Goal: Use online tool/utility: Utilize a website feature to perform a specific function

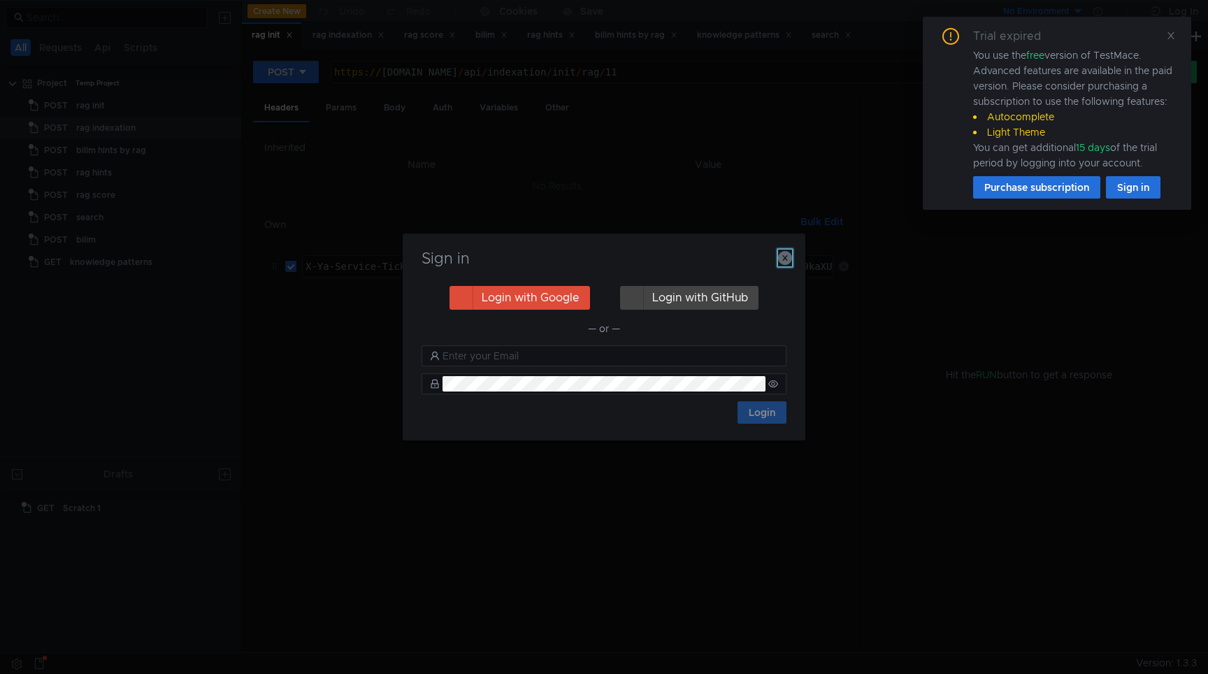
click at [789, 259] on icon "button" at bounding box center [785, 258] width 14 height 14
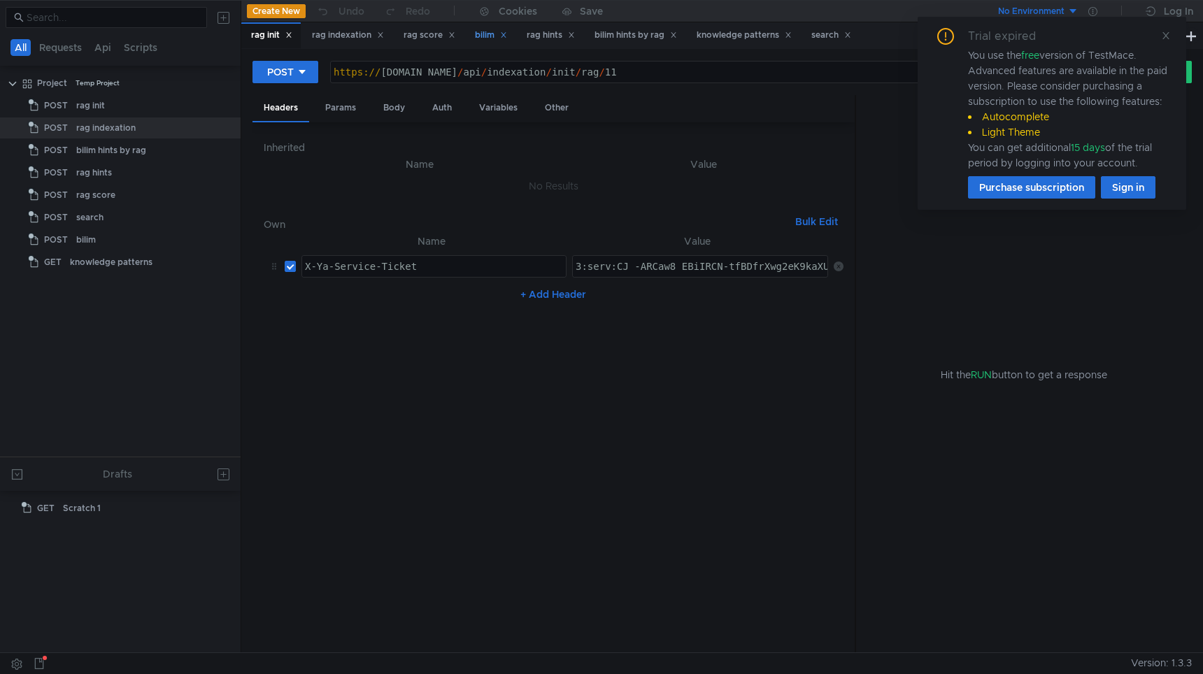
click at [497, 36] on div "bilim" at bounding box center [491, 35] width 32 height 15
click at [557, 36] on div "rag hints" at bounding box center [550, 35] width 48 height 15
click at [647, 40] on div "bilim hints by rag" at bounding box center [635, 35] width 83 height 15
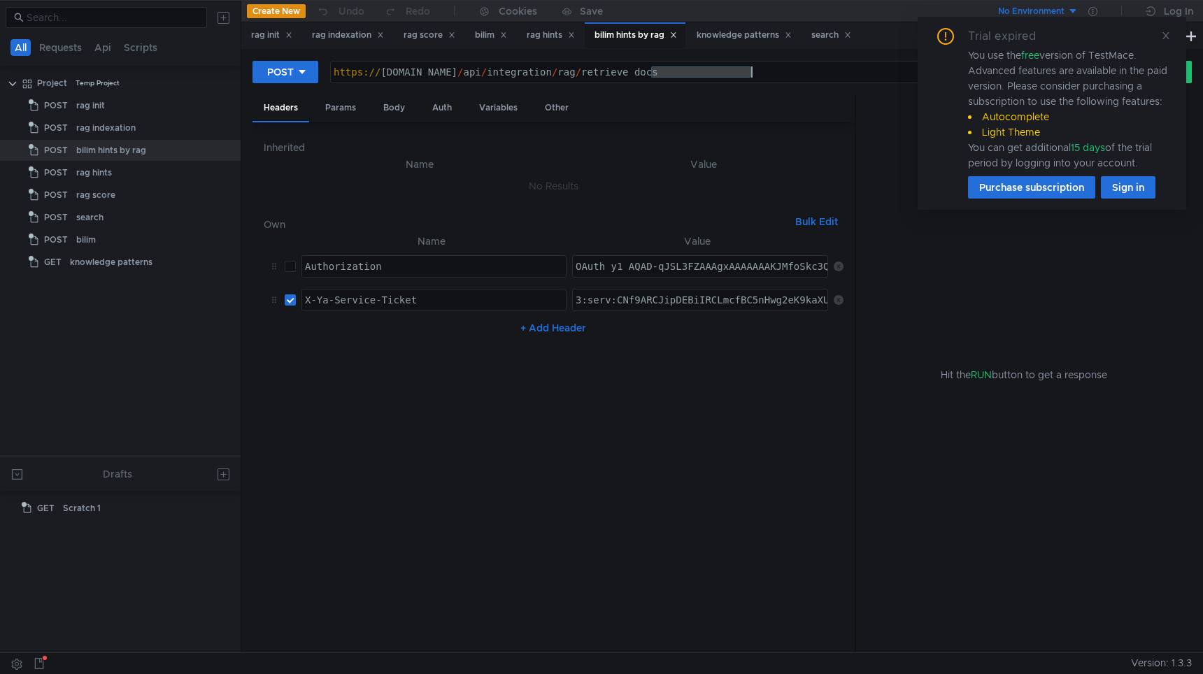
drag, startPoint x: 650, startPoint y: 73, endPoint x: 974, endPoint y: 98, distance: 325.4
click at [974, 98] on body "All Requests Api Scripts Project Temp Project POST rag init POST rag indexation…" at bounding box center [601, 337] width 1203 height 674
type textarea "[URL][DOMAIN_NAME]"
click at [336, 104] on div "Params" at bounding box center [340, 108] width 53 height 26
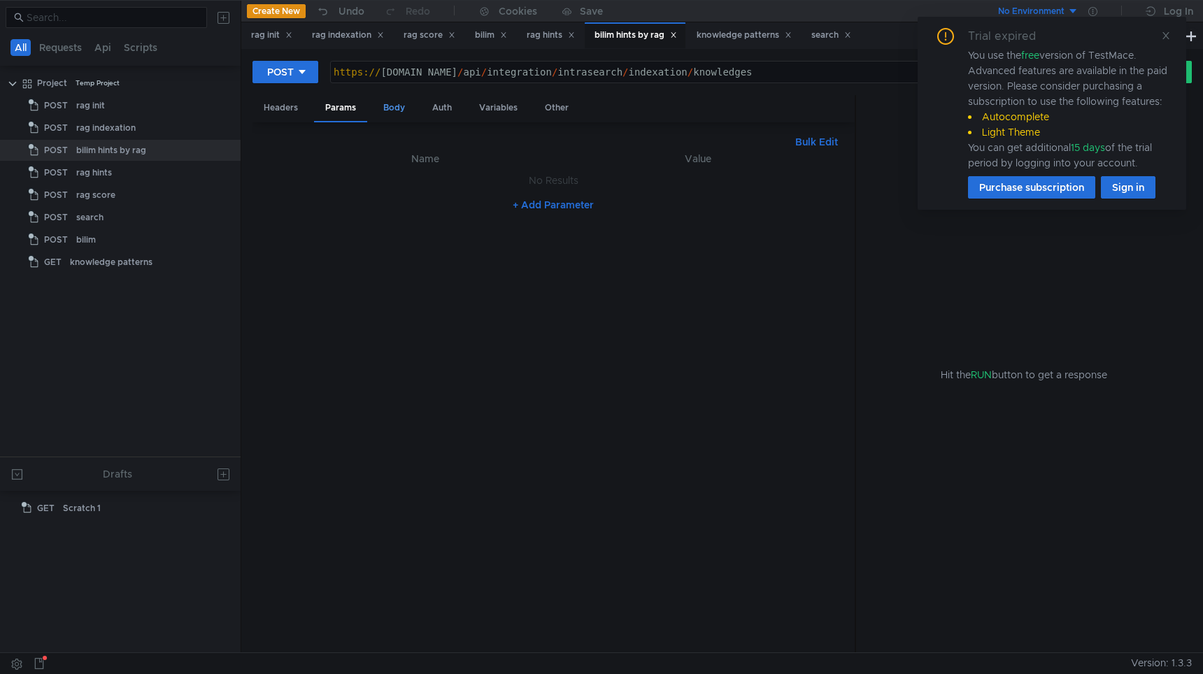
click at [392, 108] on div "Body" at bounding box center [394, 108] width 44 height 26
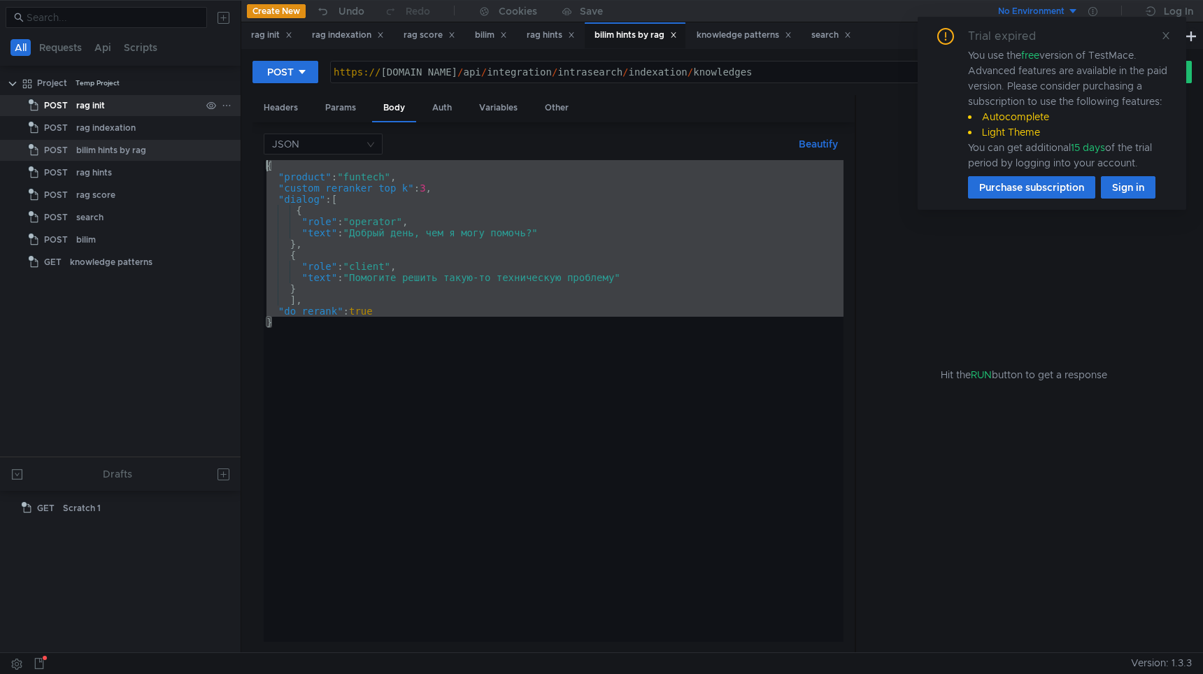
drag, startPoint x: 413, startPoint y: 326, endPoint x: 189, endPoint y: 113, distance: 308.1
click at [189, 113] on as-split "All Requests Api Scripts Project Temp Project POST rag init POST rag indexation…" at bounding box center [601, 326] width 1203 height 652
type textarea "{ "product": "funtech","
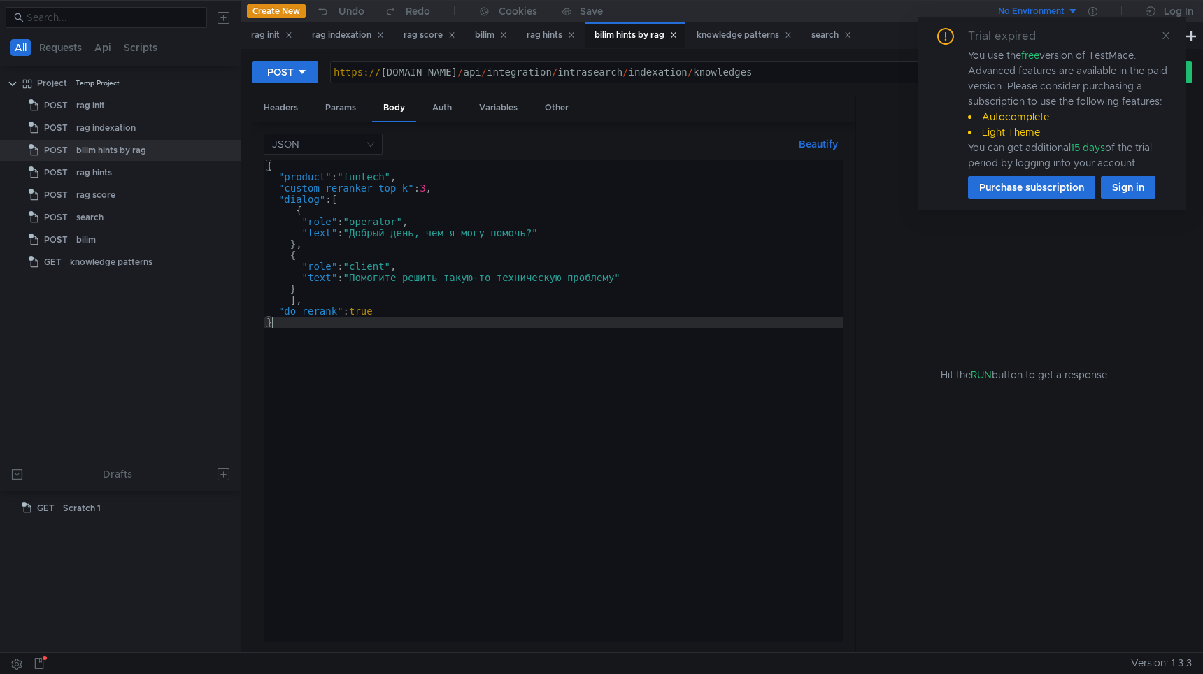
click at [266, 169] on div "{ "product" : "funtech" , "custom_reranker_top_k" : 3 , "dialog" : [ { "role" :…" at bounding box center [554, 412] width 580 height 504
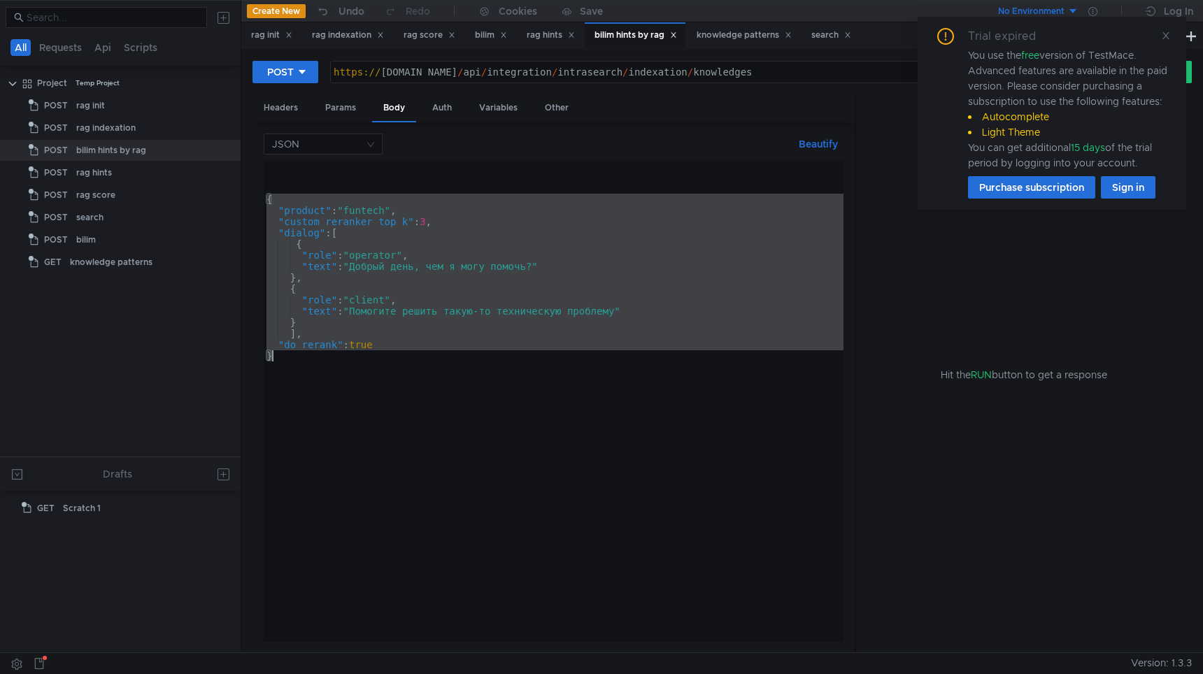
type textarea "// "do_rerank": true // }"
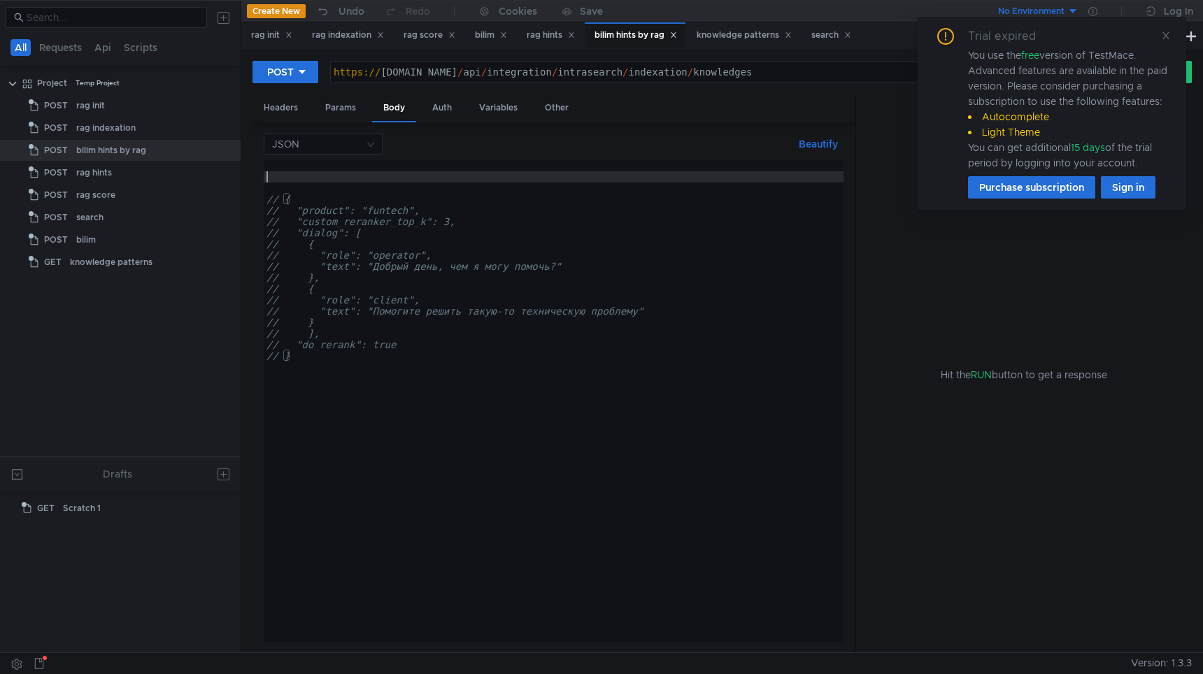
click at [292, 174] on div "// { // "product": "funtech", // "custom_reranker_top_k": 3, // "dialog": [ // …" at bounding box center [554, 412] width 580 height 504
click at [297, 169] on div "// { // "product": "funtech", // "custom_reranker_top_k": 3, // "dialog": [ // …" at bounding box center [554, 412] width 580 height 504
type textarea "{"
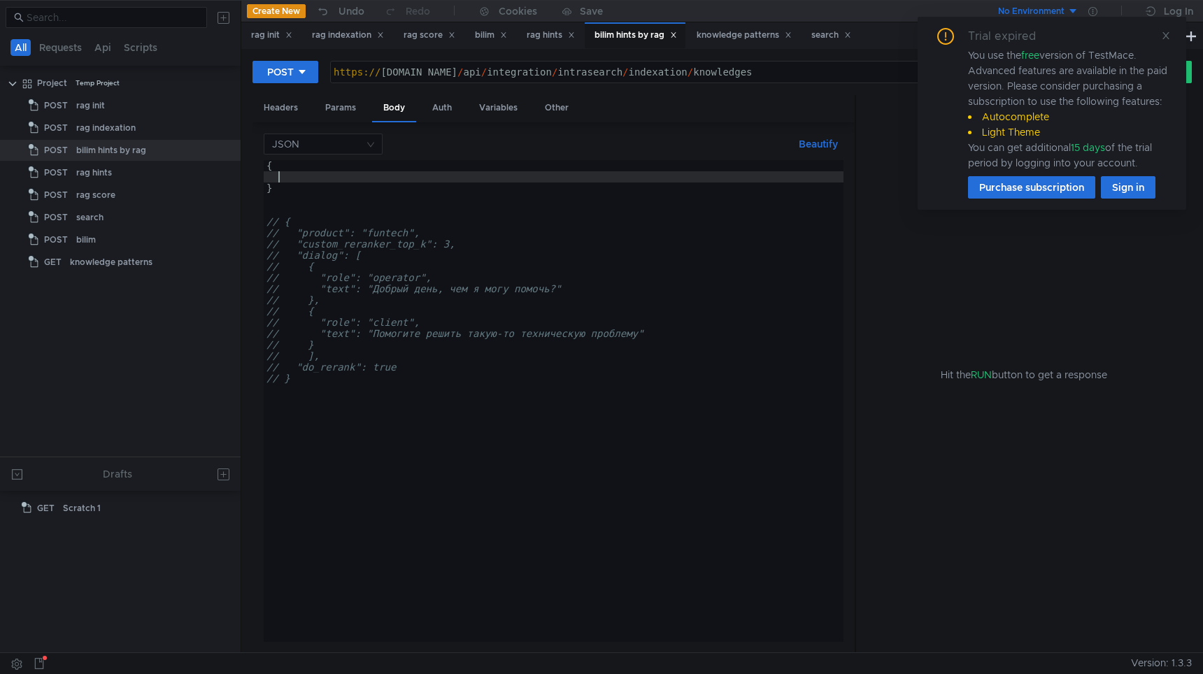
type textarea "}"
paste textarea "knowledgeIds""
type textarea "}"
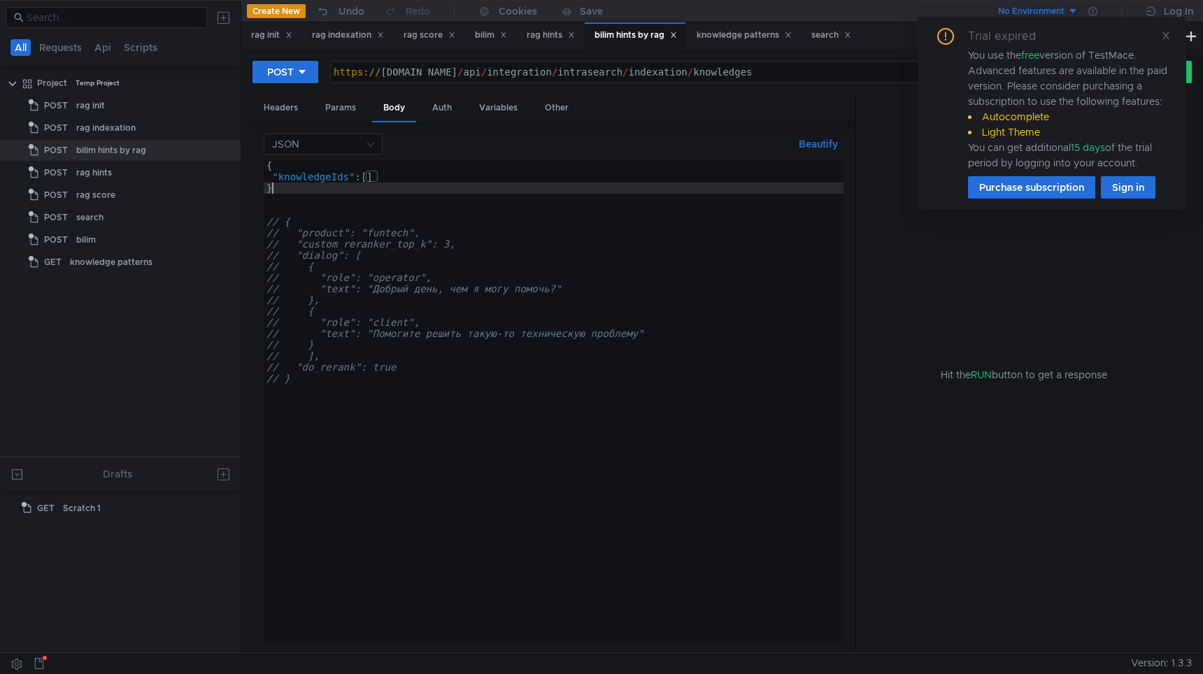
scroll to position [0, 0]
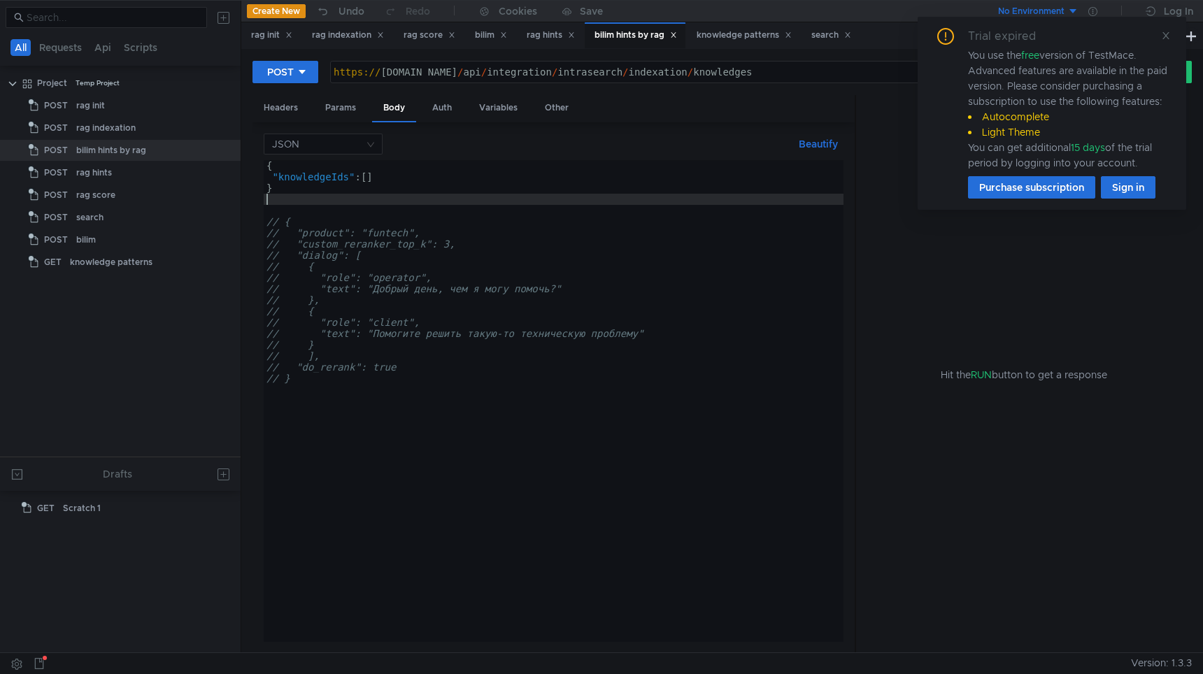
click at [374, 176] on div "{ "knowledgeIds" : [ ] } // { // "product": "funtech", // "custom_reranker_top_…" at bounding box center [554, 412] width 580 height 504
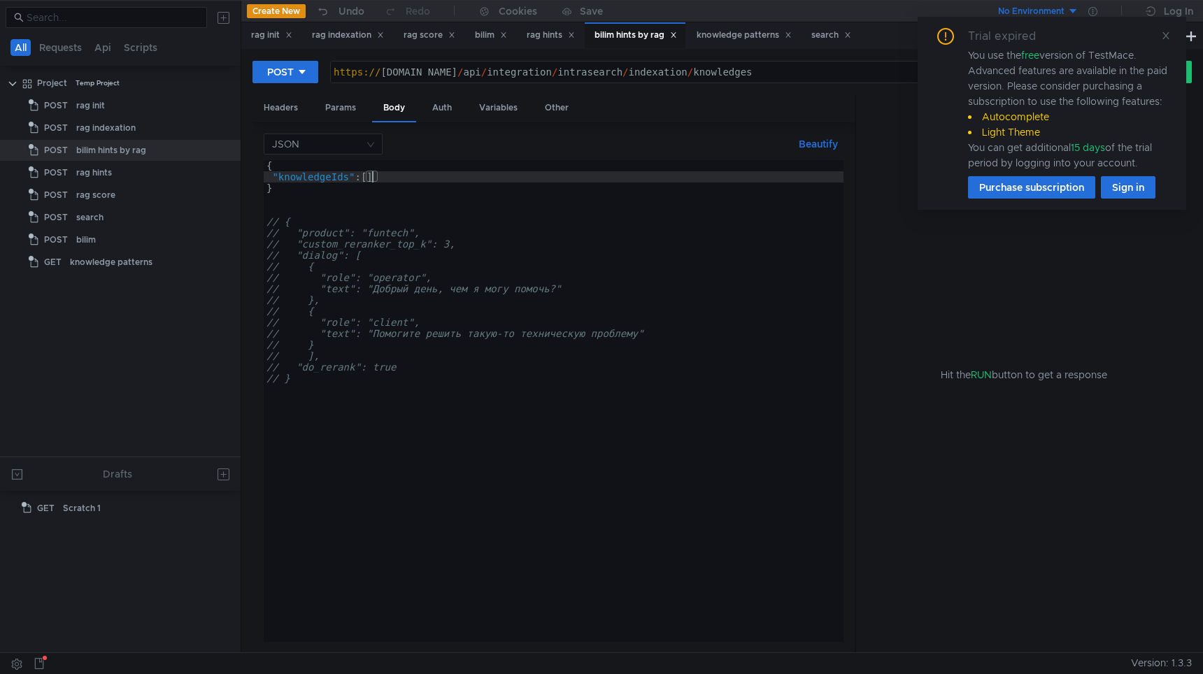
paste textarea "291030"
paste textarea "289936"
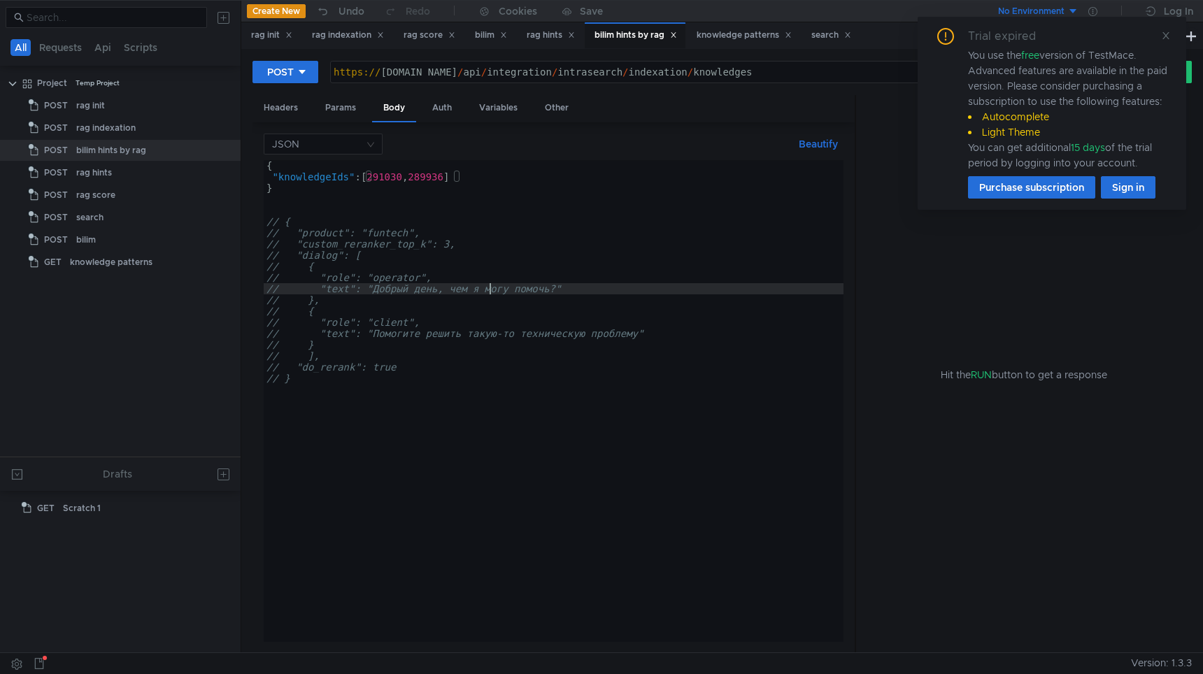
click at [490, 290] on div "{ "knowledgeIds" : [ 291030 , 289936 ] } // { // "product": "funtech", // "cust…" at bounding box center [554, 412] width 580 height 504
type textarea "// "text": "Добрый день, чем я могу помочь?""
click at [1169, 34] on icon at bounding box center [1166, 36] width 10 height 10
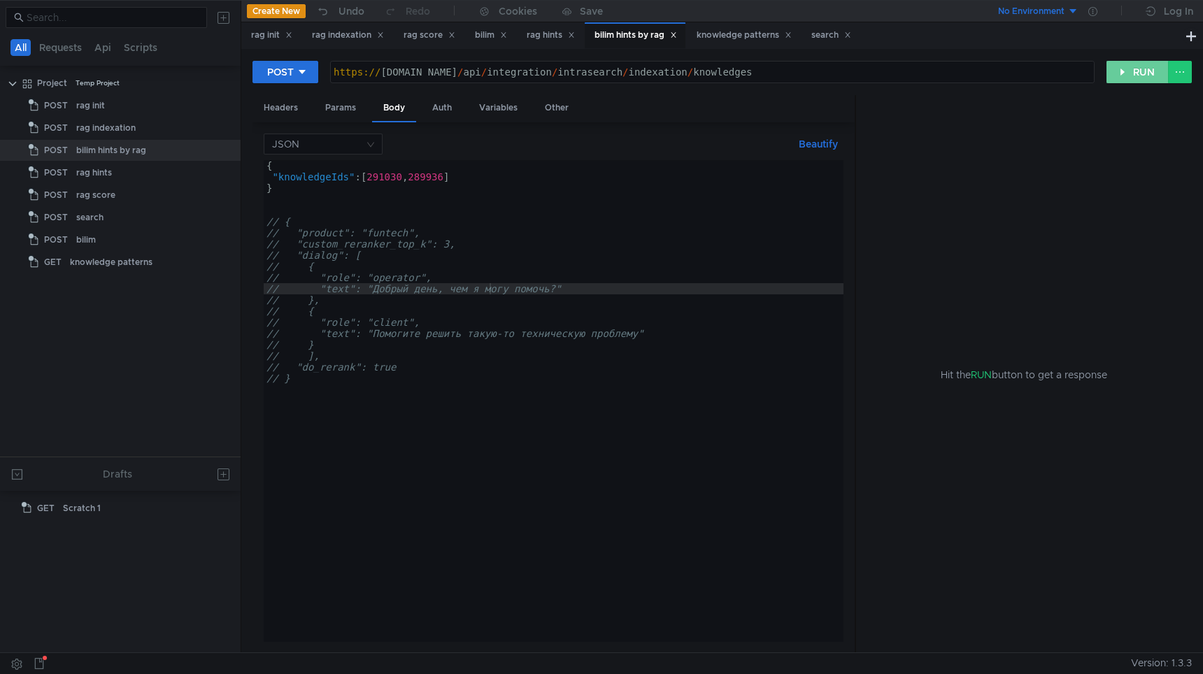
click at [1139, 70] on button "RUN" at bounding box center [1137, 72] width 62 height 22
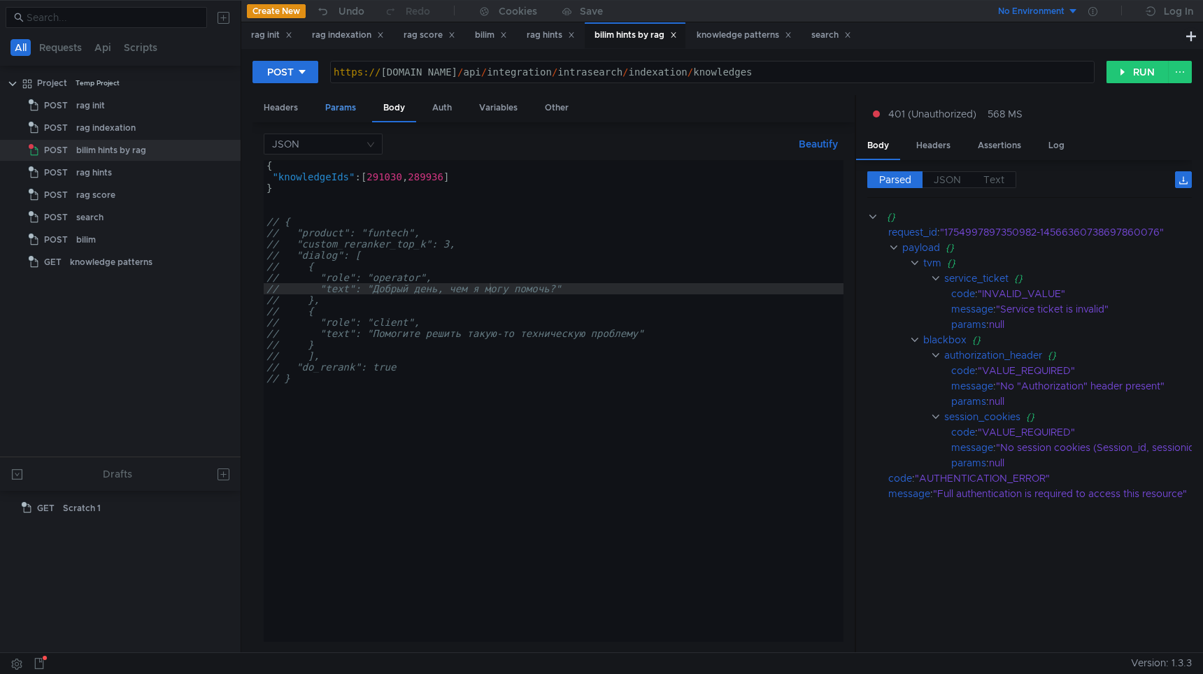
click at [337, 108] on div "Params" at bounding box center [340, 108] width 53 height 26
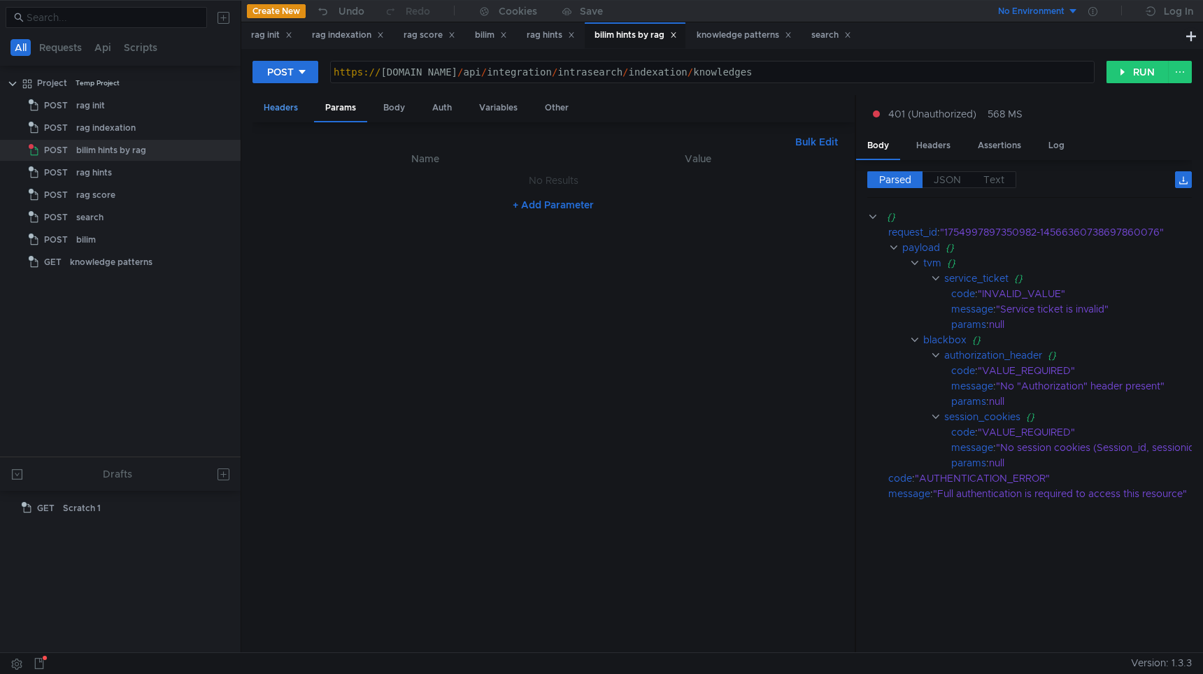
click at [278, 113] on div "Headers" at bounding box center [280, 108] width 57 height 26
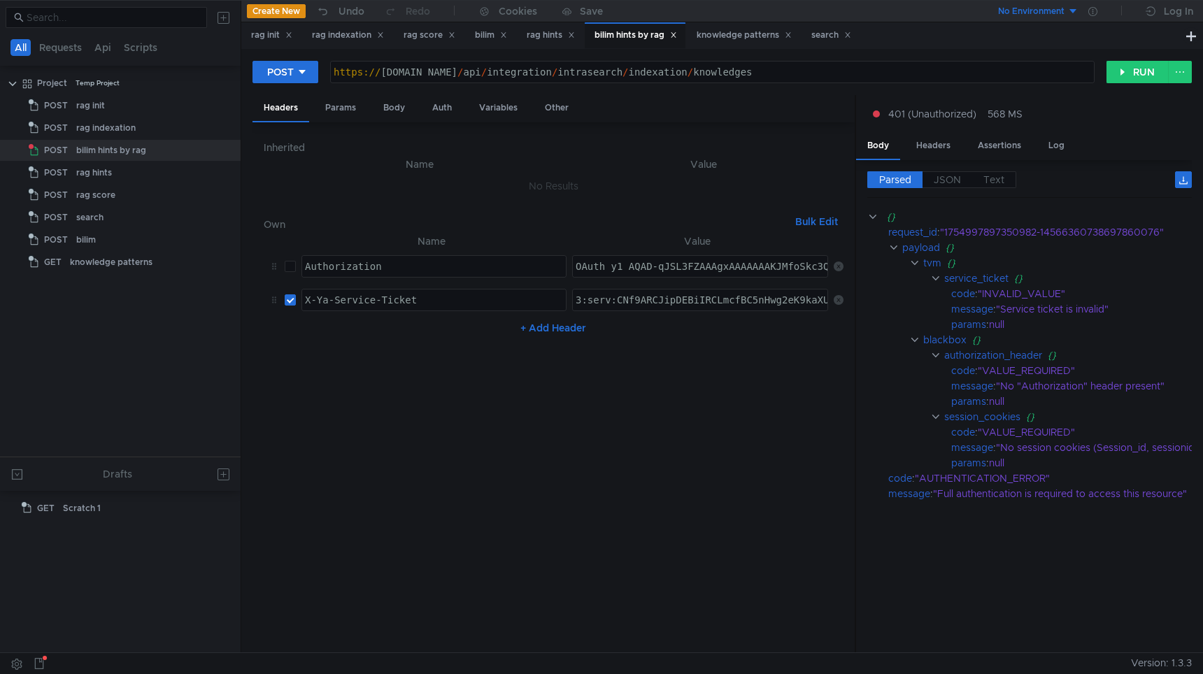
type textarea "3:serv:CNf9ARCJipDEBiIRCLmcfBC5nHwg2eK9kaXU_gE:Qp2ZwpkIpp_uuVwOll0BixC4X1givSDT…"
paste textarea "3:serv:CMP-ARCImu_EBiIRCLmcfBC5nHwg2eK9kaXU_gE:Jnjc1GNSleY6gXABt2rBRnq9QNJ1YRfu…"
type textarea "3:serv:CMP-ARCImu_EBiIRCLmcfBC5nHwg2eK9kaXU_gE:Jnjc1GNSleY6gXABt2rBRnq9QNJ1YRfu…"
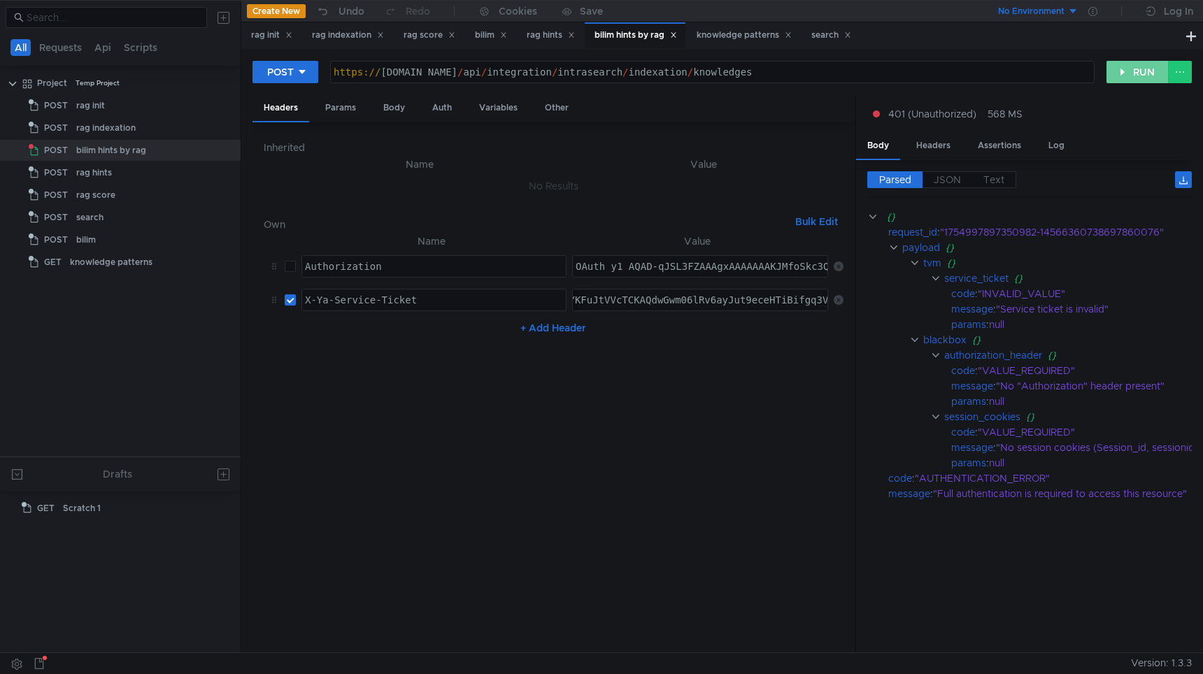
click at [1124, 74] on button "RUN" at bounding box center [1137, 72] width 62 height 22
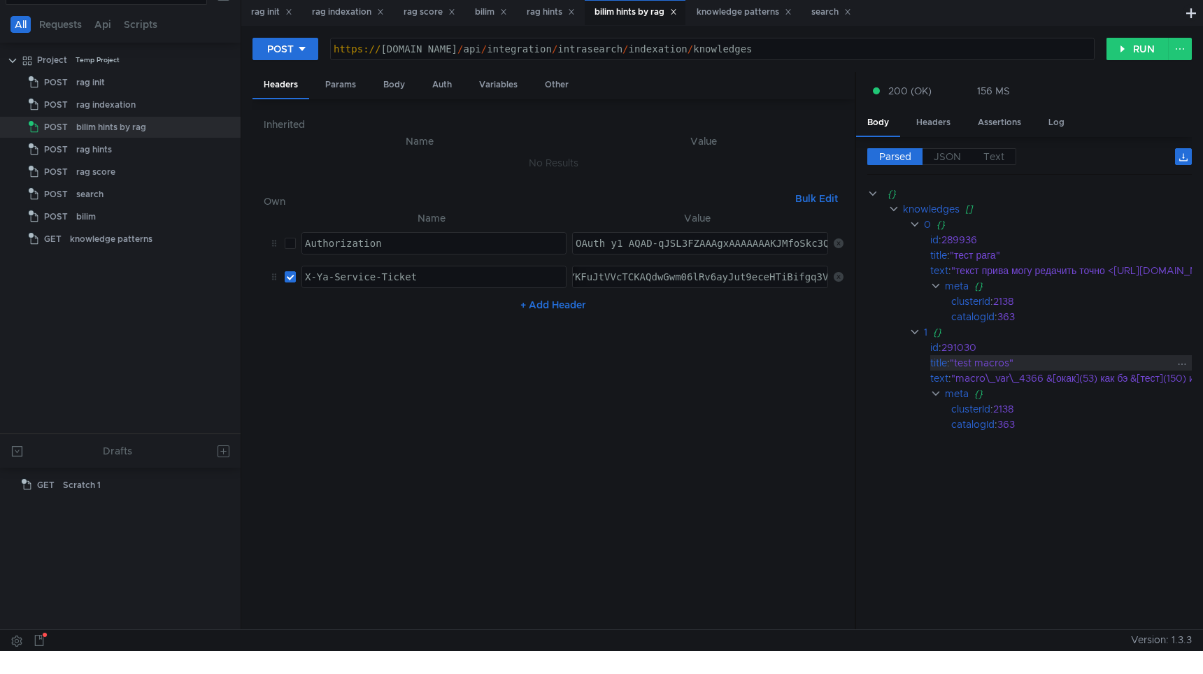
scroll to position [0, 0]
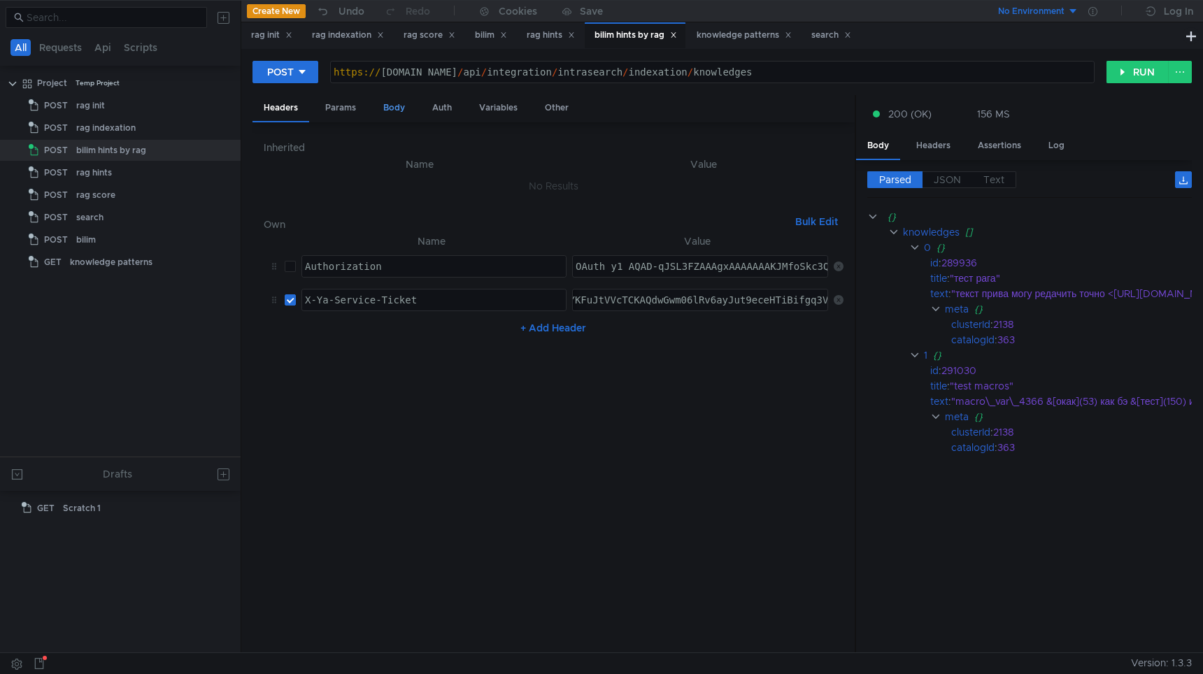
click at [380, 112] on div "Body" at bounding box center [394, 108] width 44 height 26
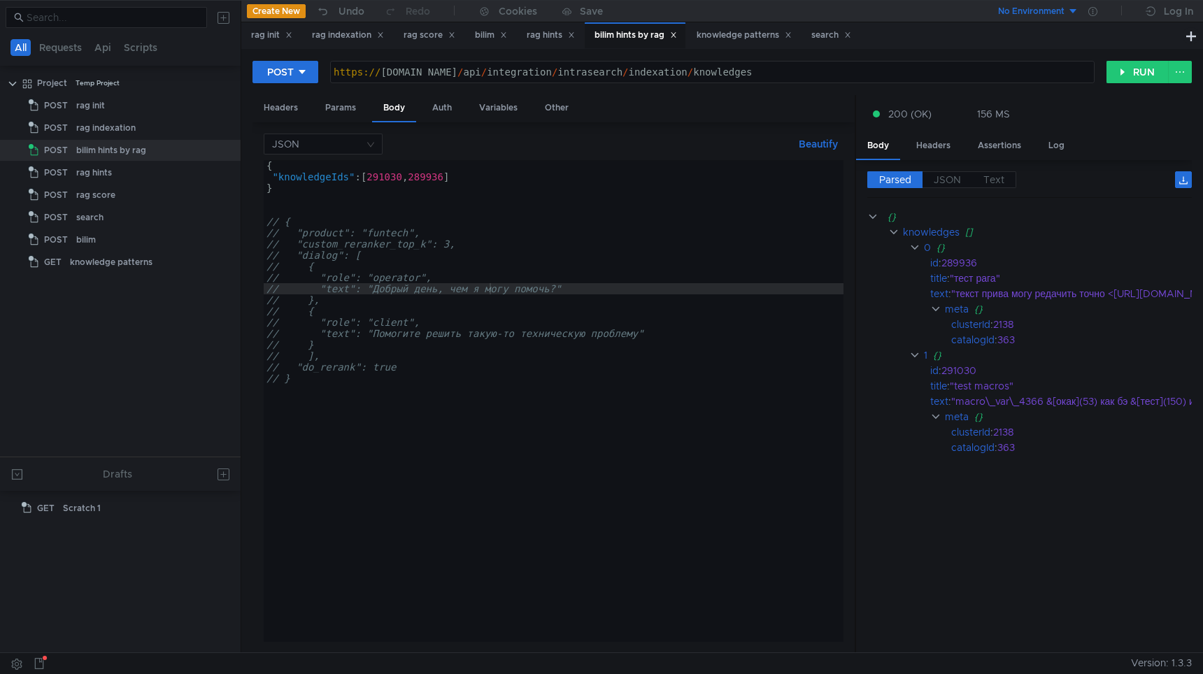
click at [452, 179] on div "{ "knowledgeIds" : [ 291030 , 289936 ] } // { // "product": "funtech", // "cust…" at bounding box center [554, 412] width 580 height 504
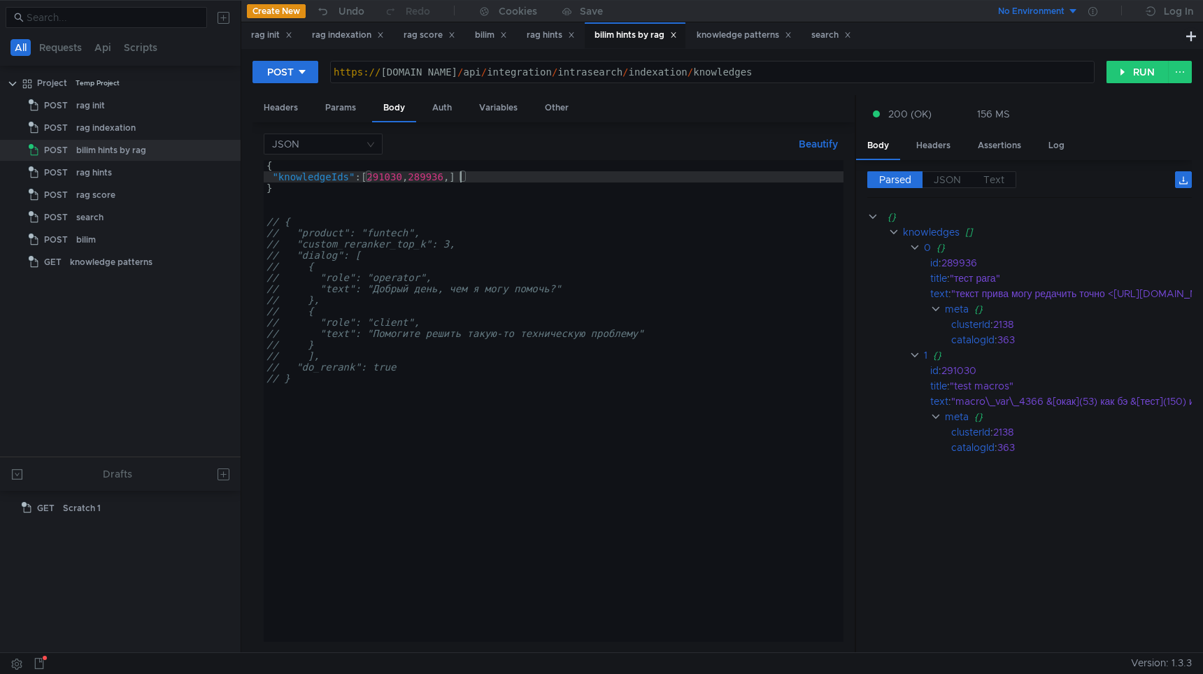
scroll to position [0, 14]
paste textarea "290593"
type textarea ""knowledgeIds": [291030, 289936, 290593]"
click at [1128, 76] on button "RUN" at bounding box center [1137, 72] width 62 height 22
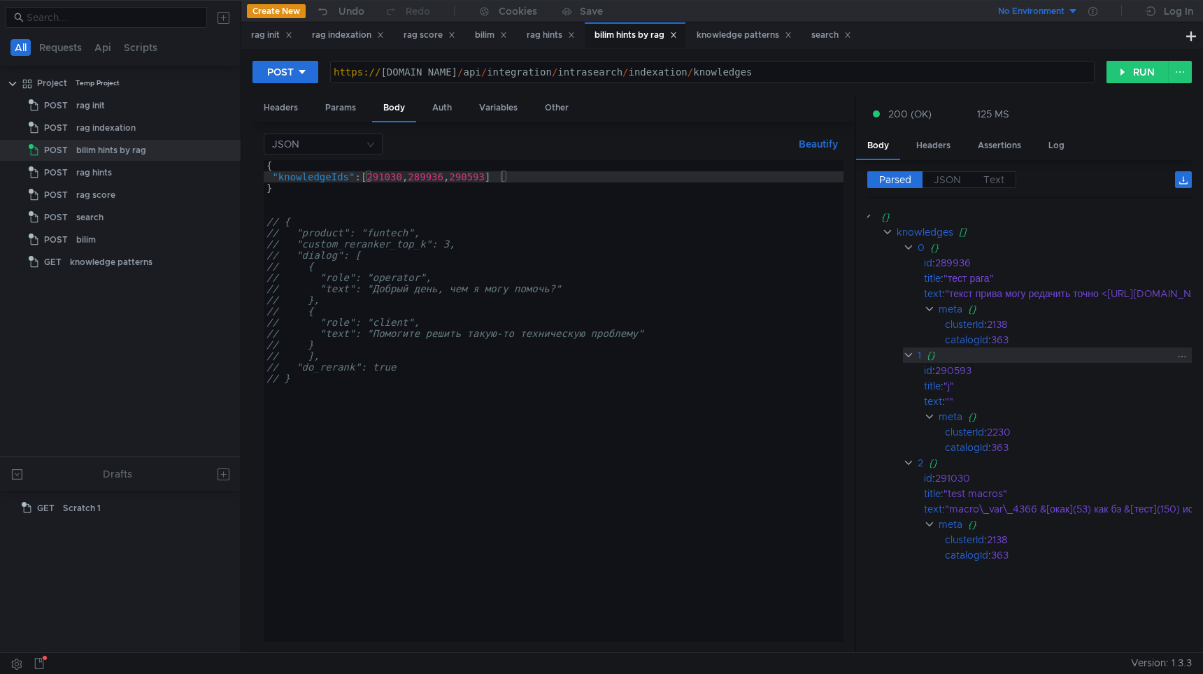
scroll to position [0, 0]
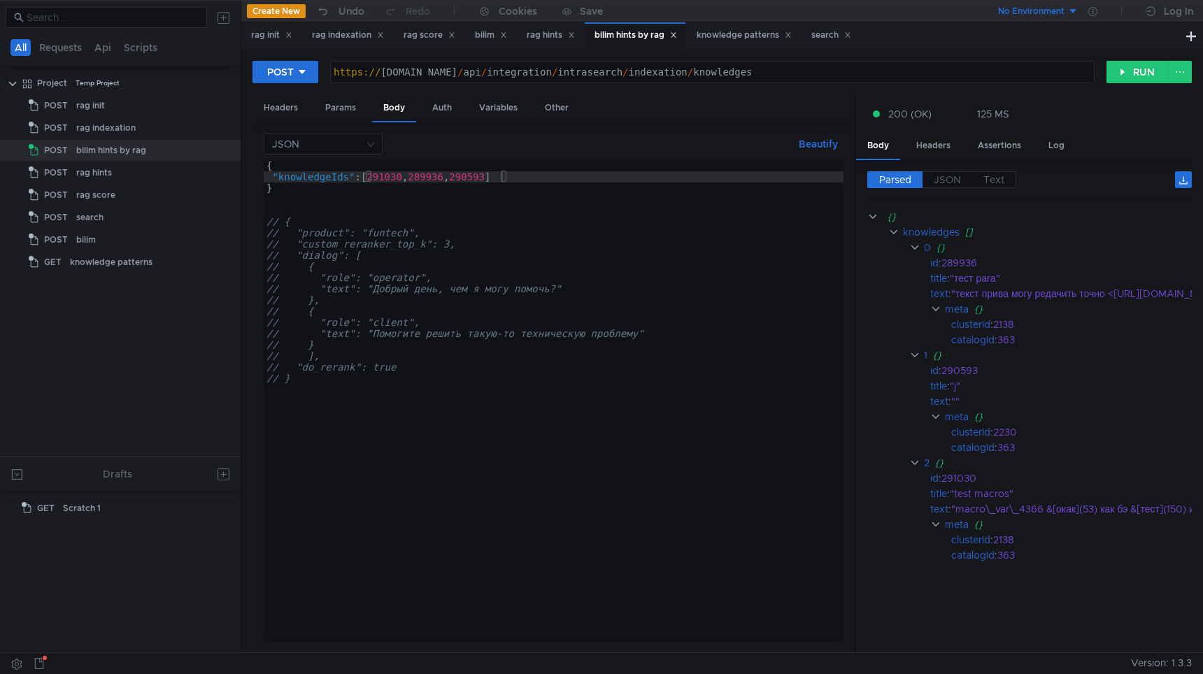
scroll to position [0, 14]
